Goal: Transaction & Acquisition: Purchase product/service

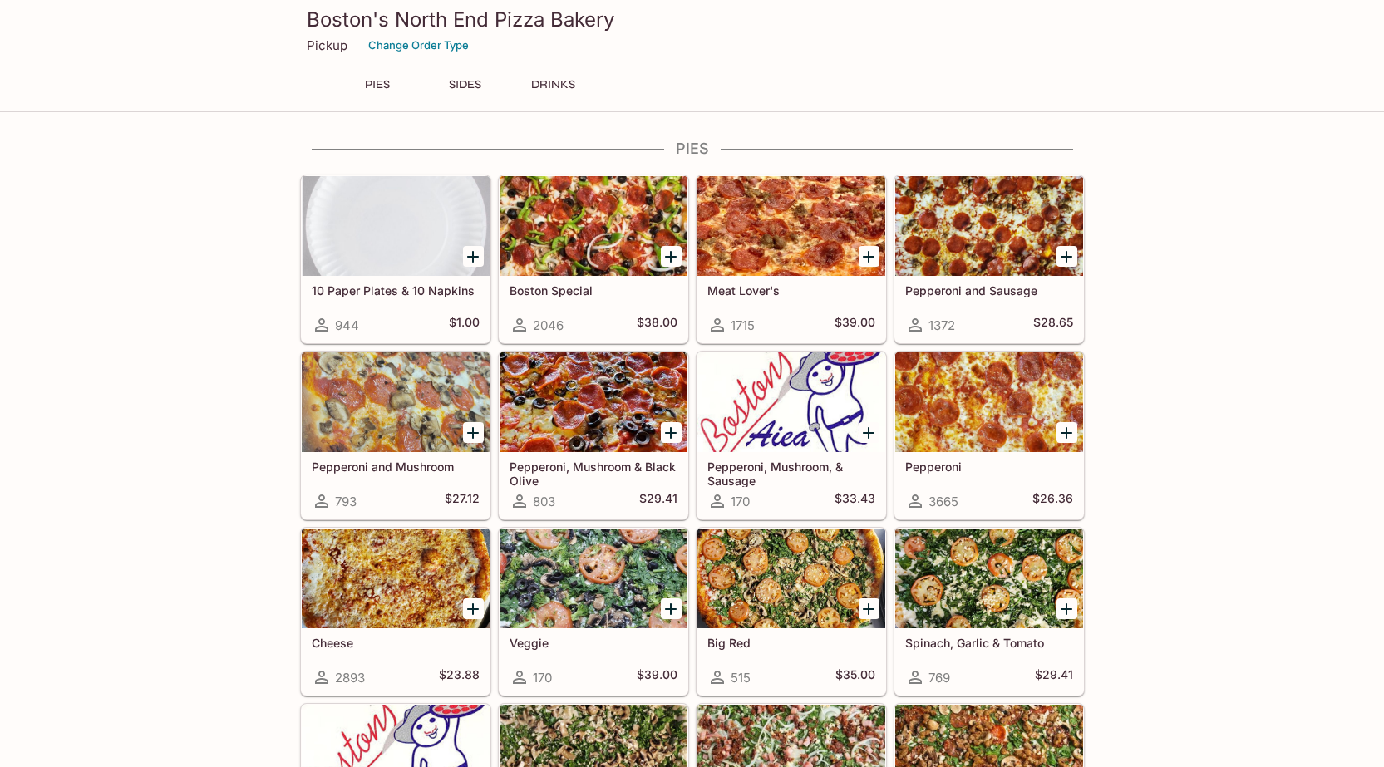
click at [1072, 432] on icon "Add Pepperoni" at bounding box center [1067, 433] width 12 height 12
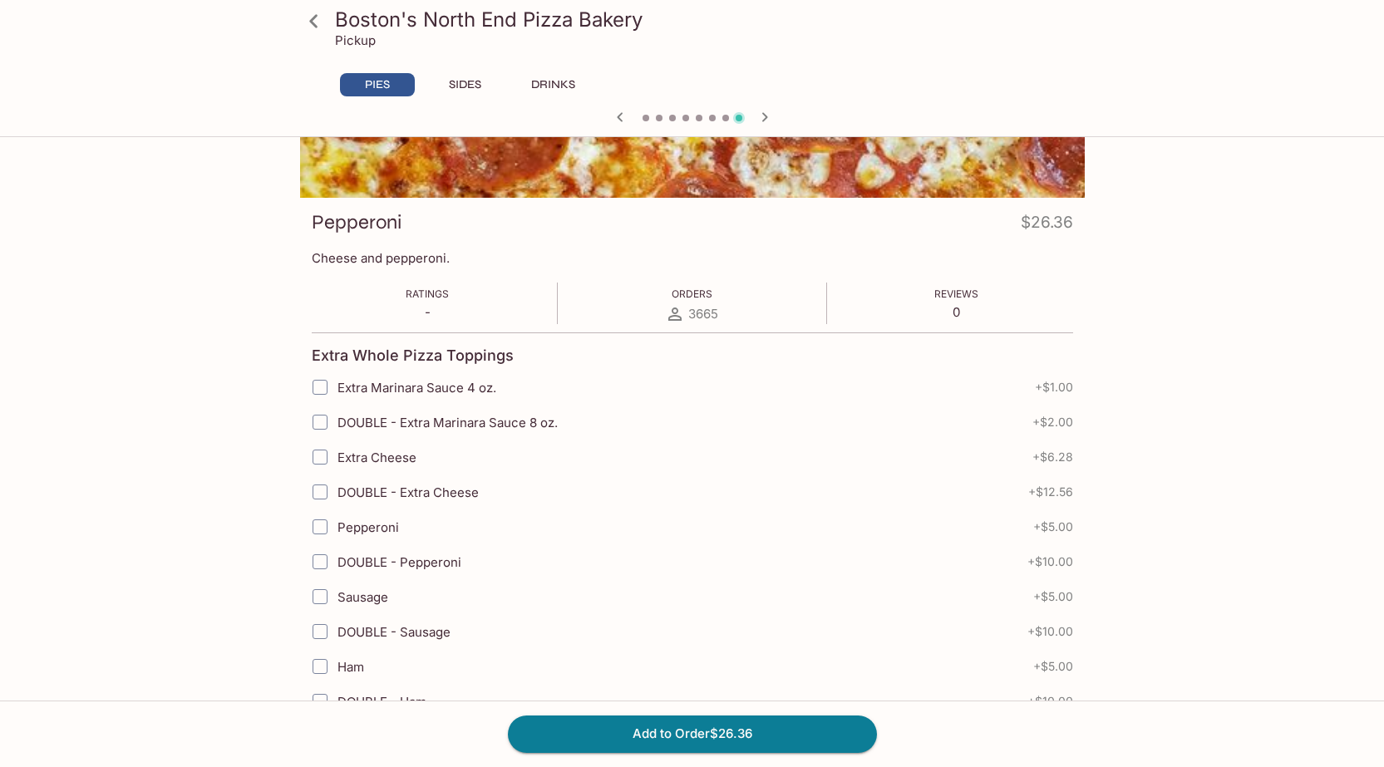
scroll to position [748, 0]
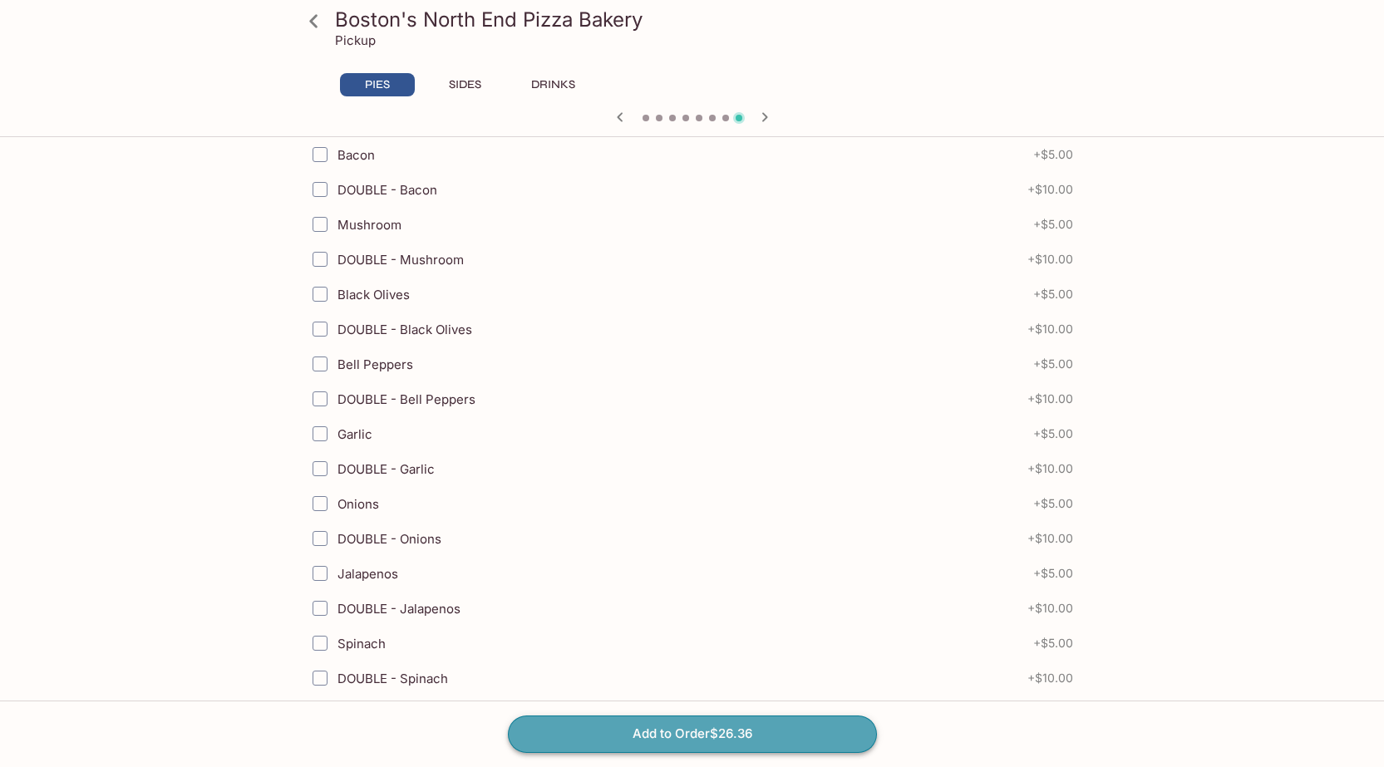
click at [761, 738] on button "Add to Order $26.36" at bounding box center [692, 734] width 369 height 37
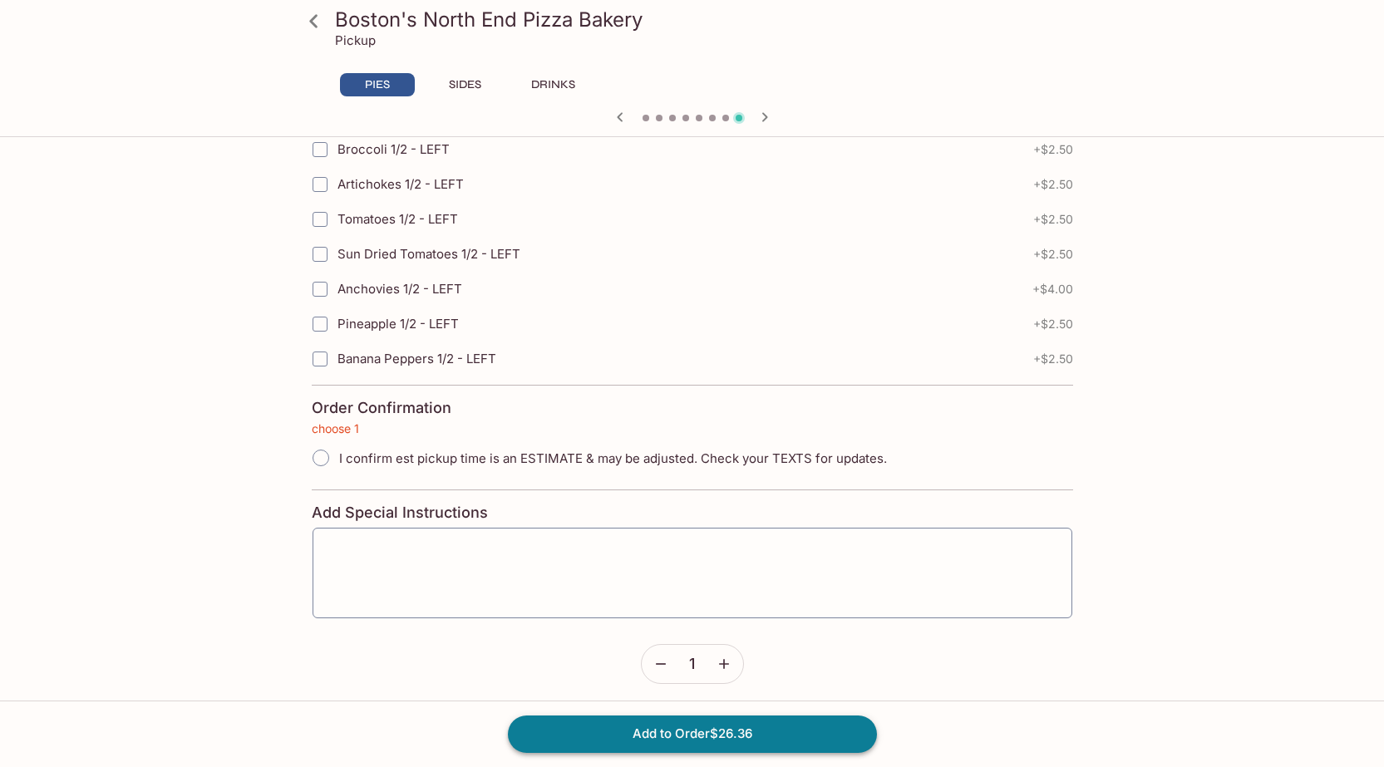
scroll to position [3646, 0]
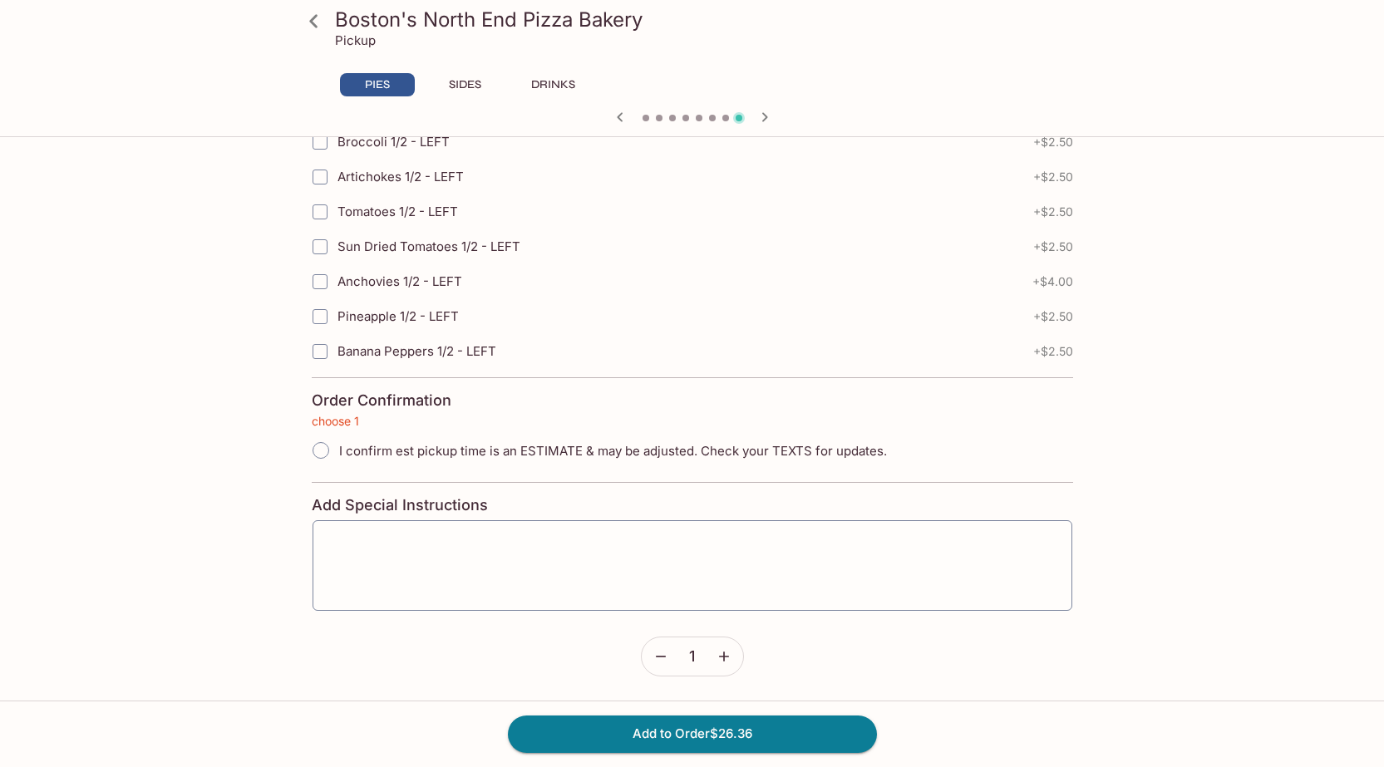
click at [333, 459] on input "I confirm est pickup time is an ESTIMATE & may be adjusted. Check your TEXTS fo…" at bounding box center [320, 450] width 35 height 35
radio input "true"
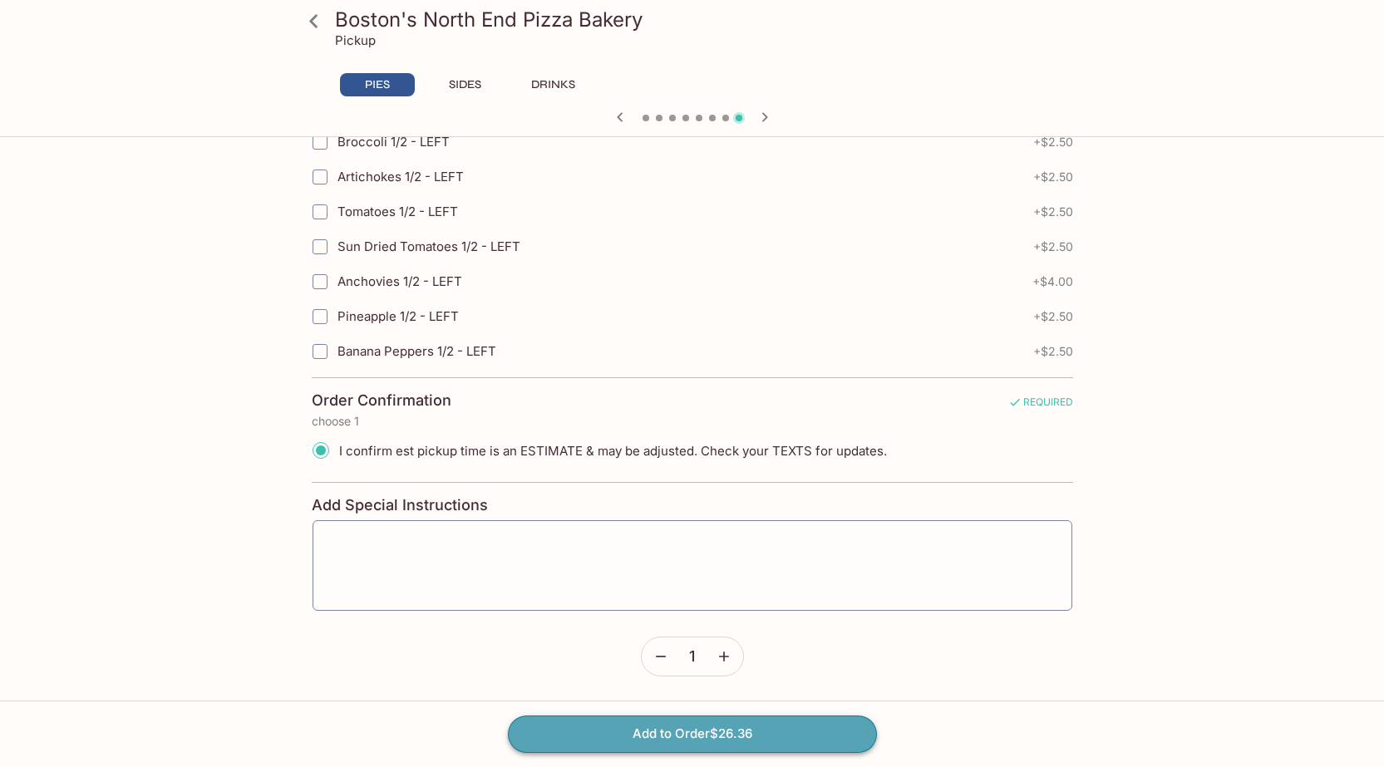
click at [808, 741] on button "Add to Order $26.36" at bounding box center [692, 734] width 369 height 37
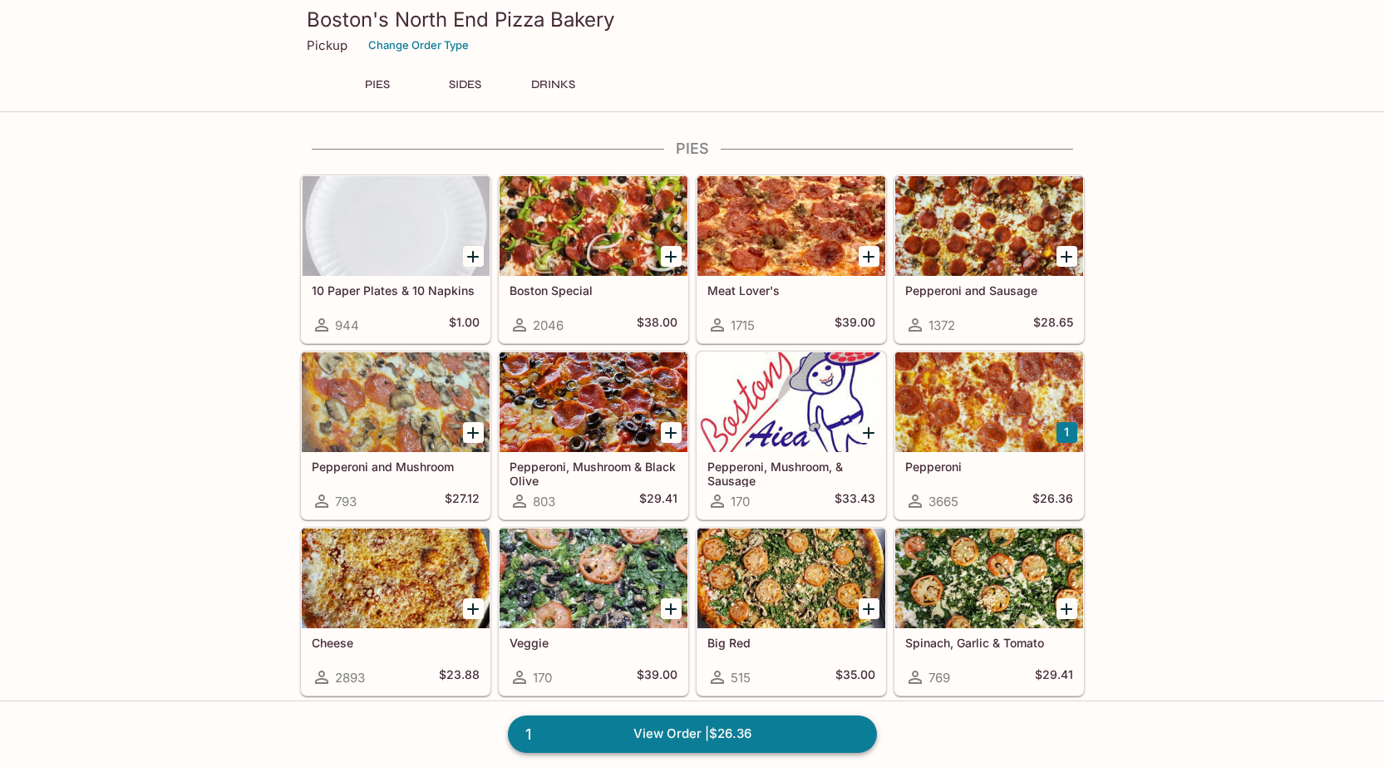
click at [814, 737] on link "1 View Order | $26.36" at bounding box center [692, 734] width 369 height 37
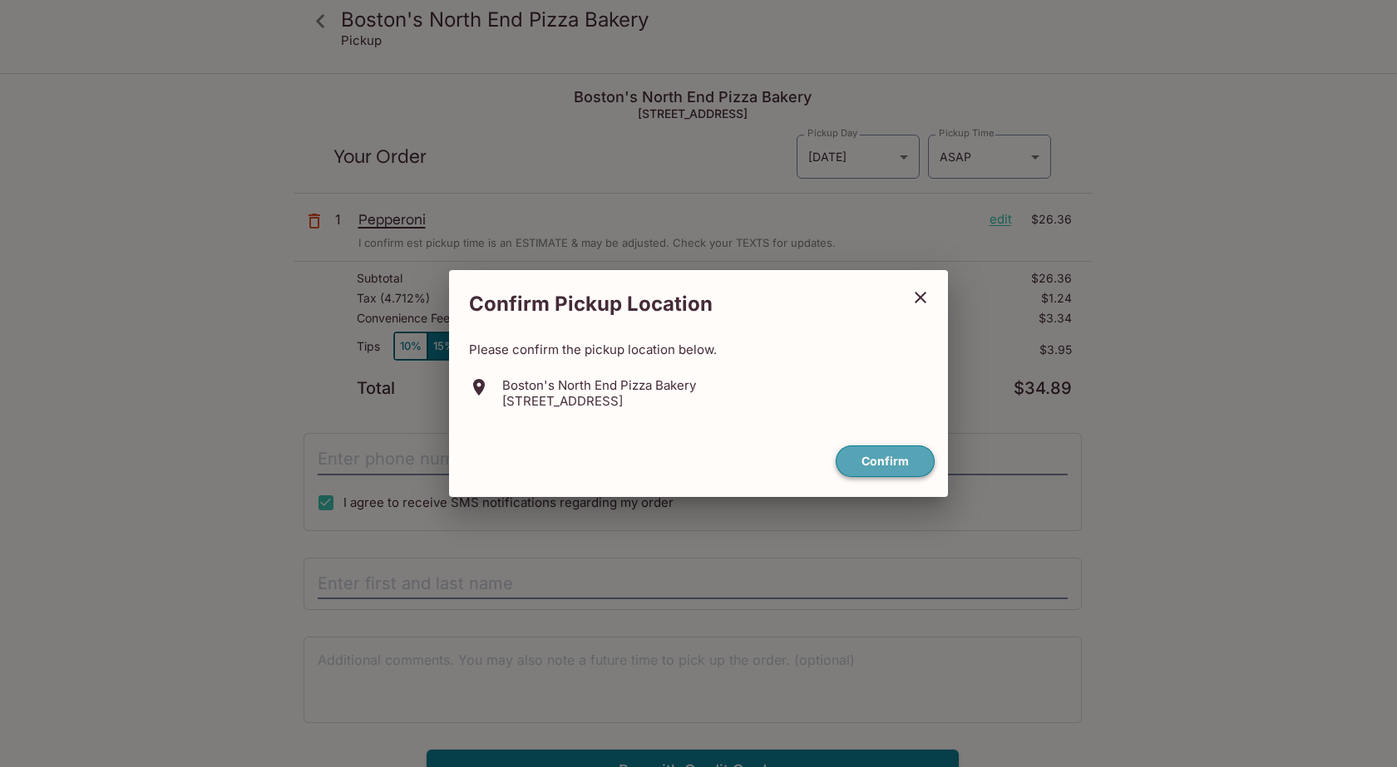
click at [874, 463] on button "Confirm" at bounding box center [884, 462] width 99 height 32
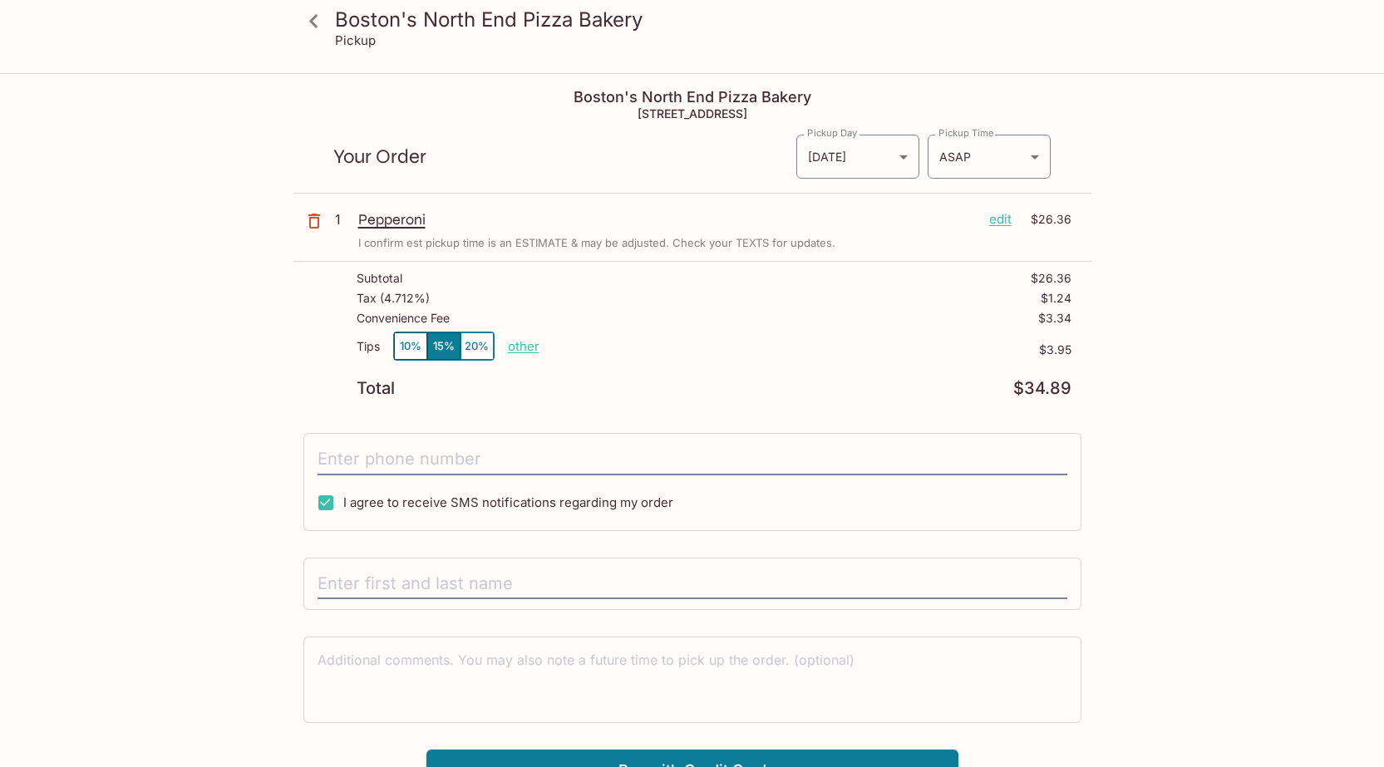
click at [482, 347] on button "20%" at bounding box center [477, 346] width 33 height 27
click at [397, 448] on input "tel" at bounding box center [693, 460] width 750 height 32
type input "[PHONE_NUMBER]"
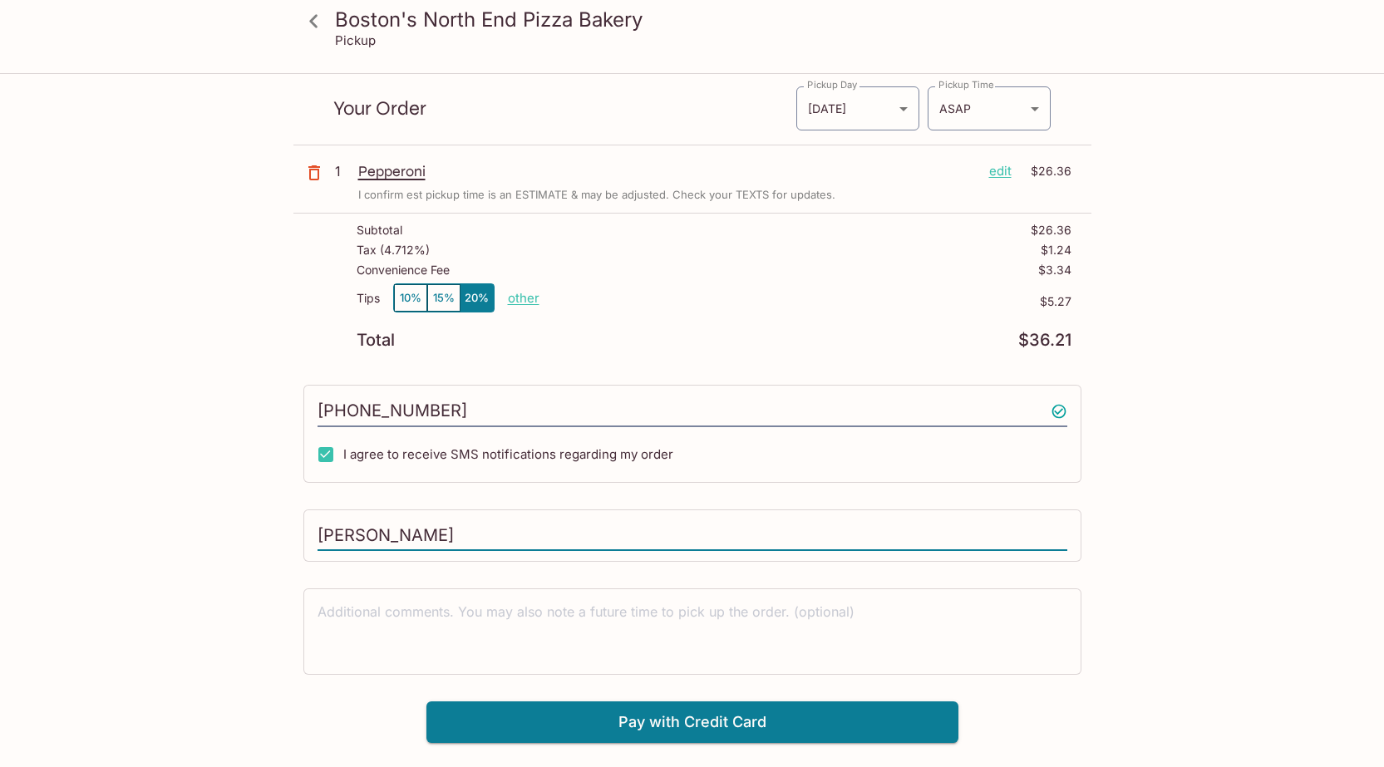
scroll to position [75, 0]
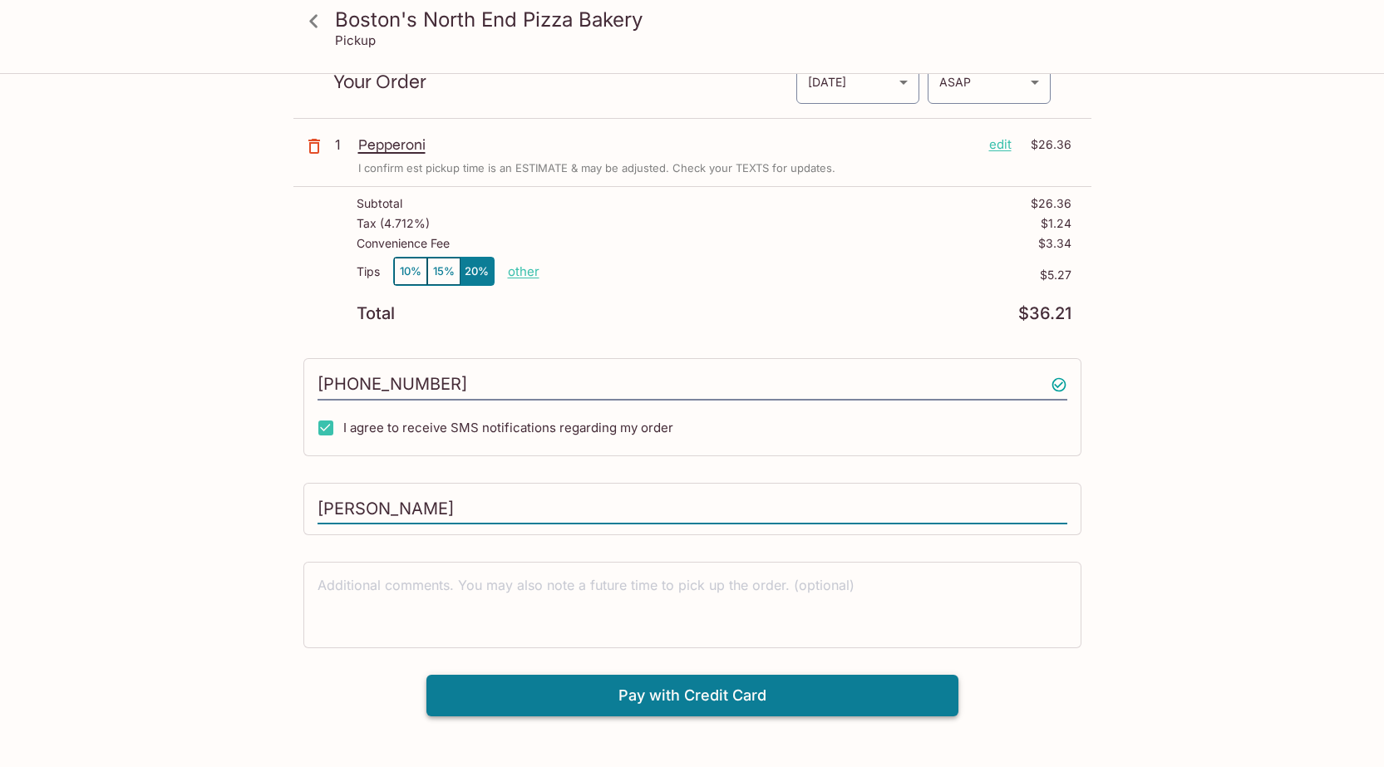
type input "[PERSON_NAME]"
click at [752, 695] on button "Pay with Credit Card" at bounding box center [692, 696] width 532 height 42
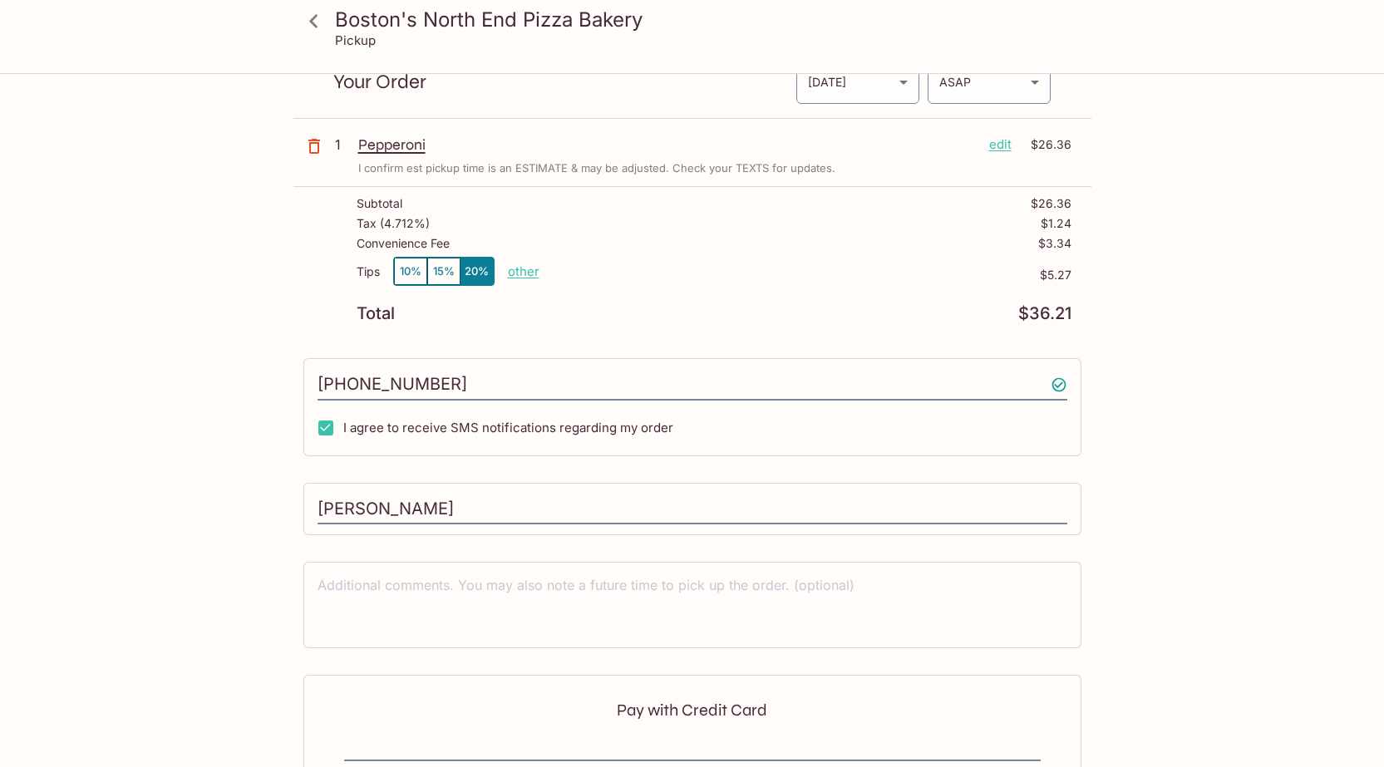
scroll to position [273, 0]
